Goal: Task Accomplishment & Management: Manage account settings

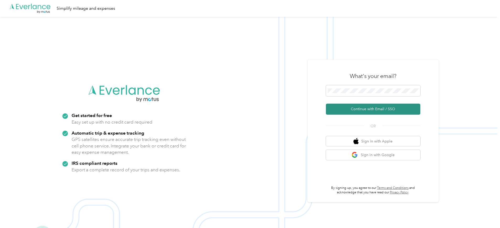
click at [378, 106] on button "Continue with Email / SSO" at bounding box center [373, 109] width 94 height 11
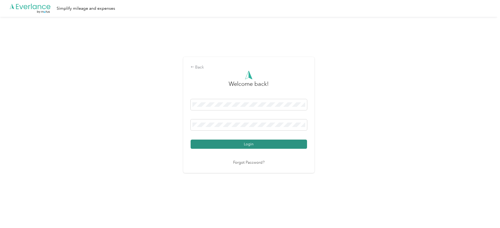
click at [236, 142] on button "Login" at bounding box center [249, 144] width 116 height 9
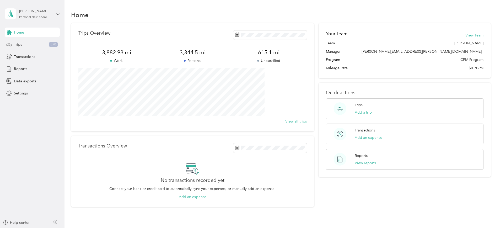
click at [20, 44] on span "Trips" at bounding box center [18, 45] width 8 height 6
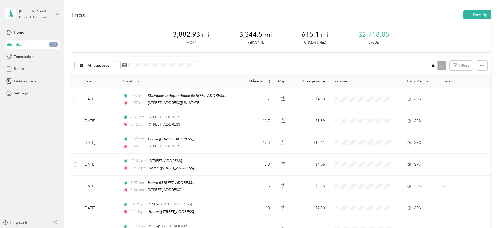
click at [16, 68] on span "Reports" at bounding box center [20, 69] width 13 height 6
